Goal: Task Accomplishment & Management: Use online tool/utility

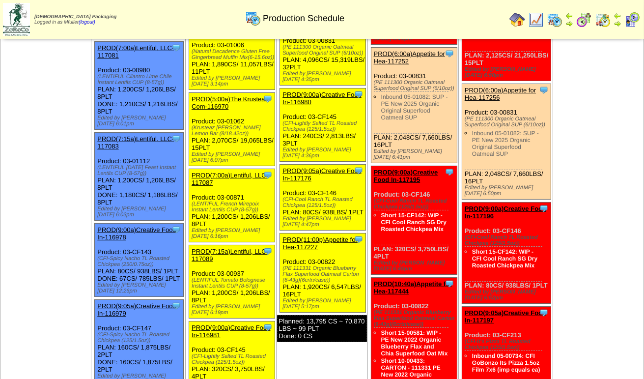
scroll to position [295, 0]
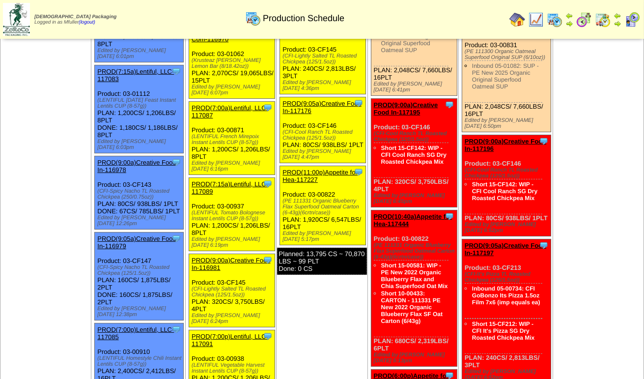
click at [326, 169] on link "PROD(11:00p)Appetite for Hea-117227" at bounding box center [320, 176] width 75 height 15
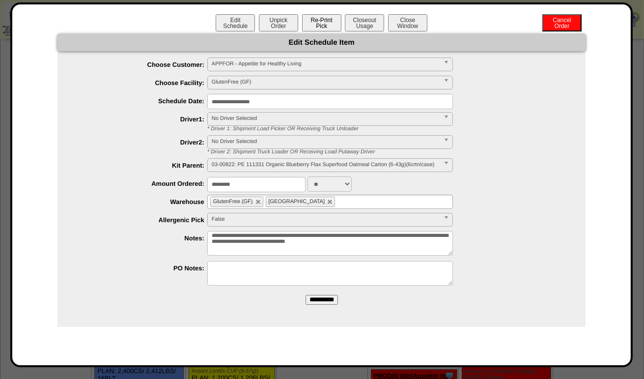
click at [322, 27] on button "Re-Print Pick" at bounding box center [321, 22] width 39 height 17
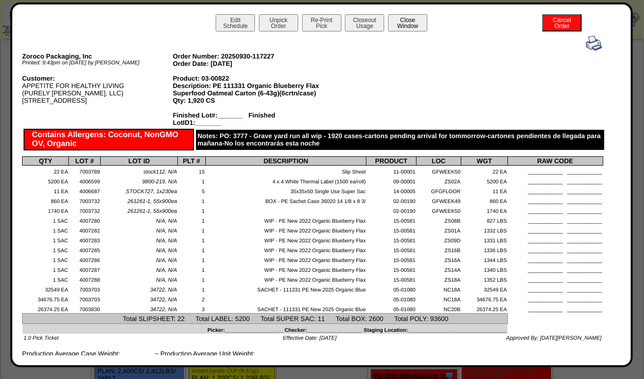
click at [414, 23] on button "Close Window" at bounding box center [407, 22] width 39 height 17
